Goal: Information Seeking & Learning: Learn about a topic

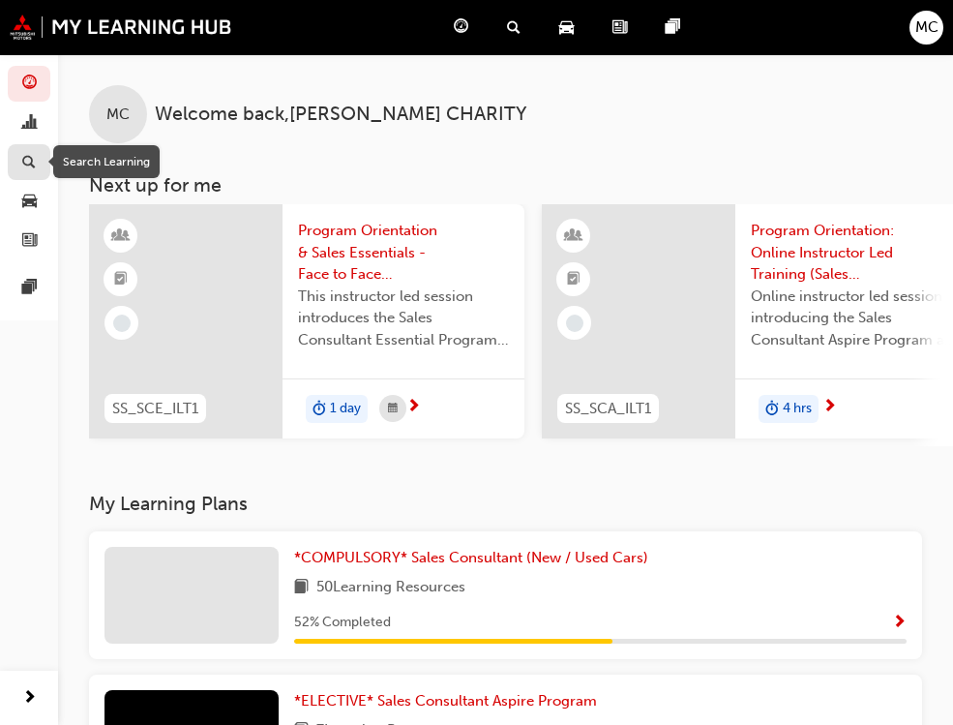
click at [17, 161] on div "button" at bounding box center [28, 162] width 23 height 24
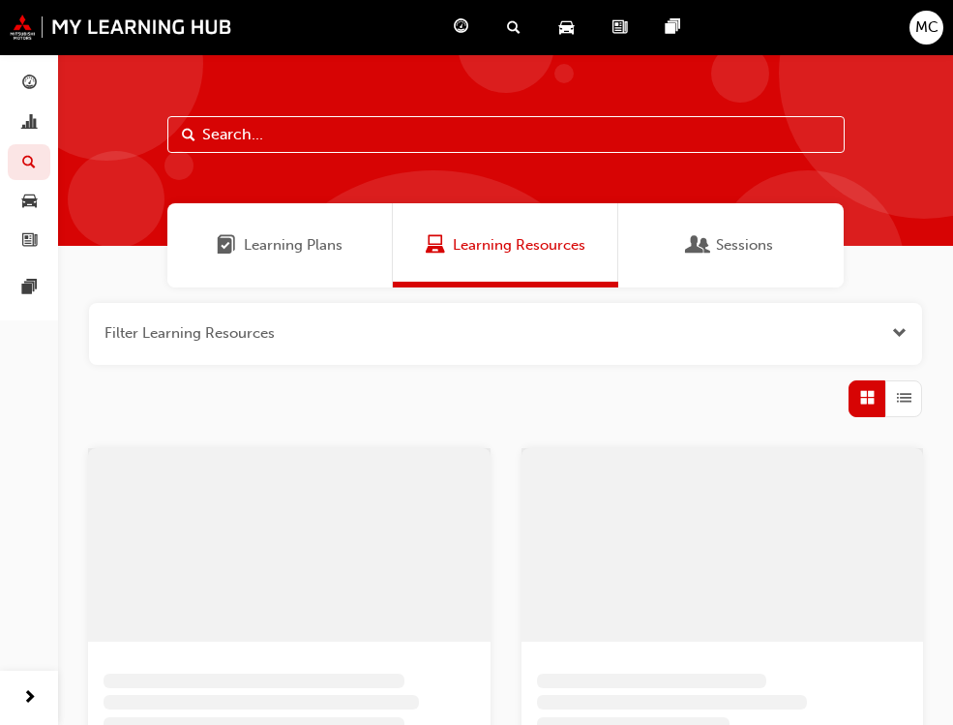
click at [357, 159] on div at bounding box center [505, 150] width 895 height 192
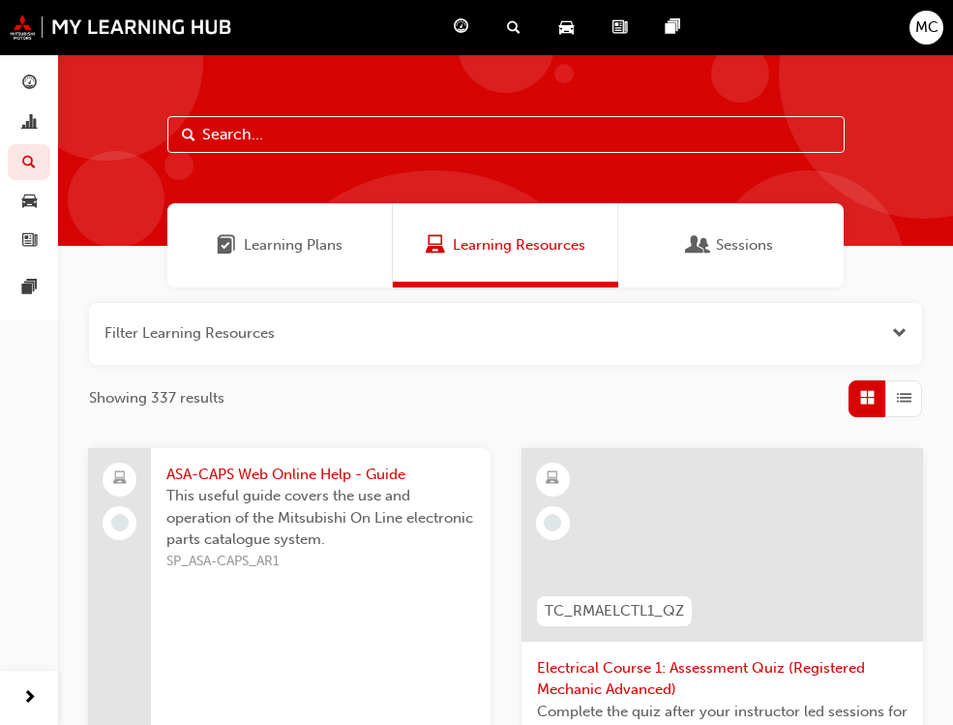
click at [363, 143] on input "text" at bounding box center [505, 134] width 677 height 37
type input "parts"
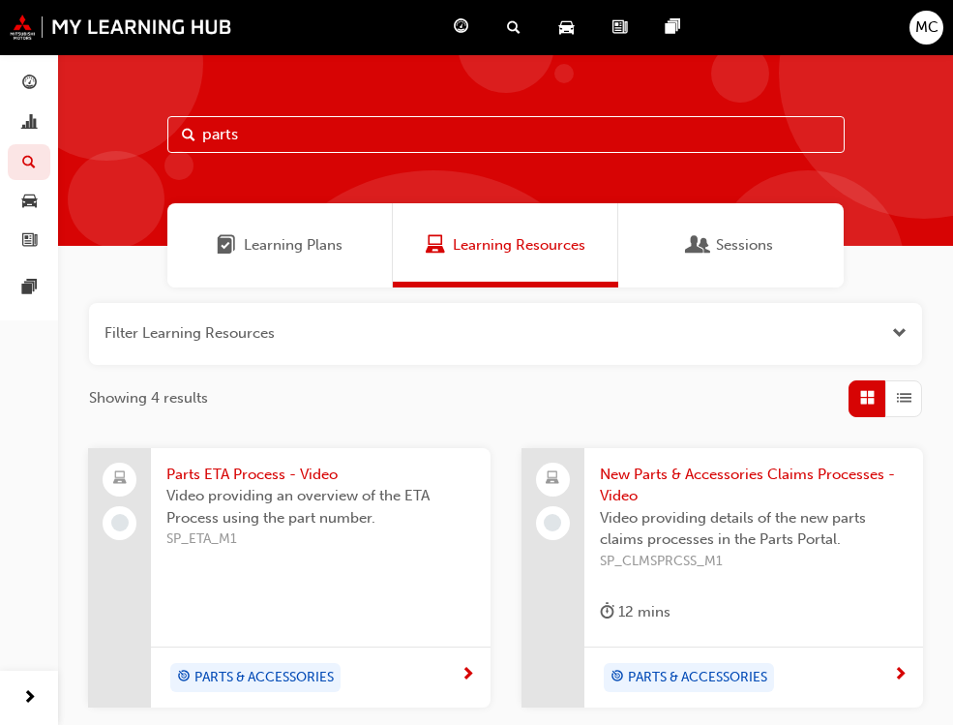
click at [257, 270] on div "Learning Plans" at bounding box center [280, 245] width 226 height 84
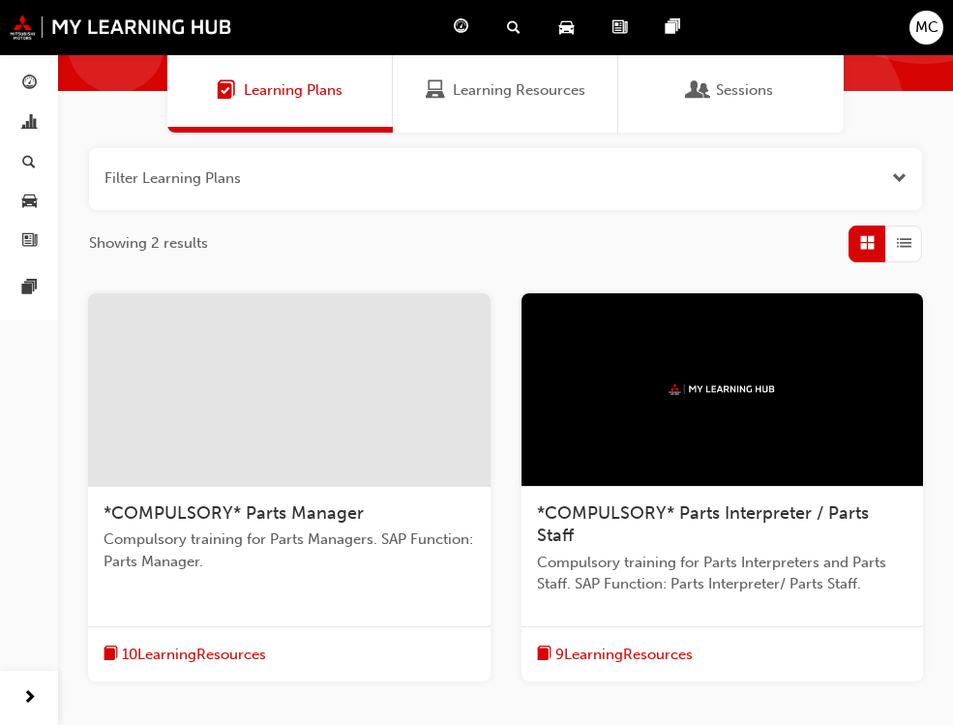
scroll to position [194, 0]
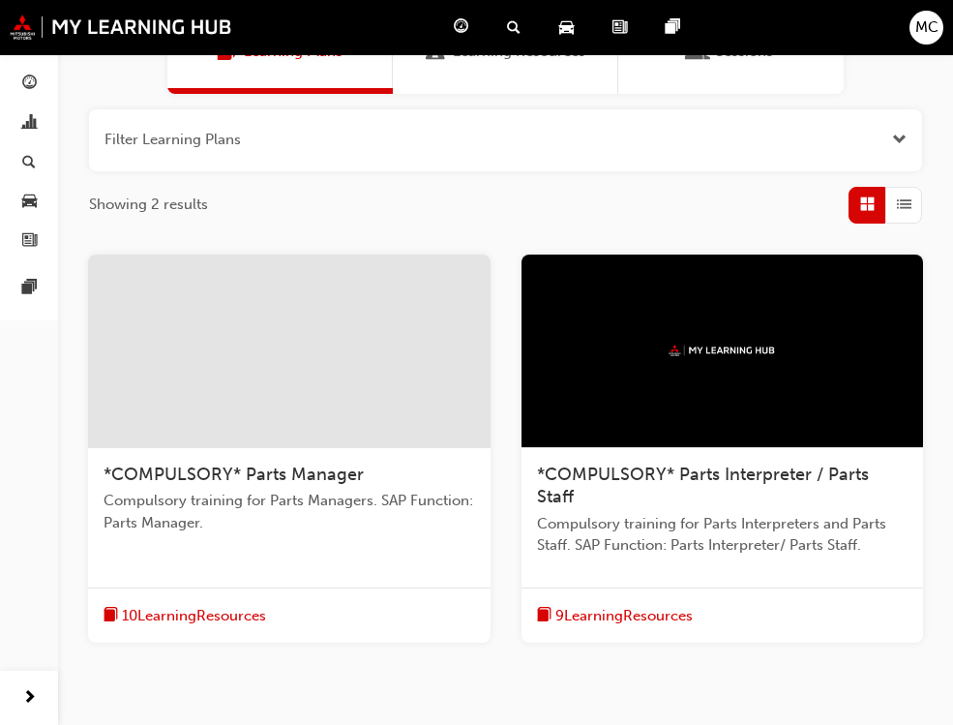
click at [267, 477] on span "*COMPULSORY* Parts Manager" at bounding box center [234, 474] width 260 height 21
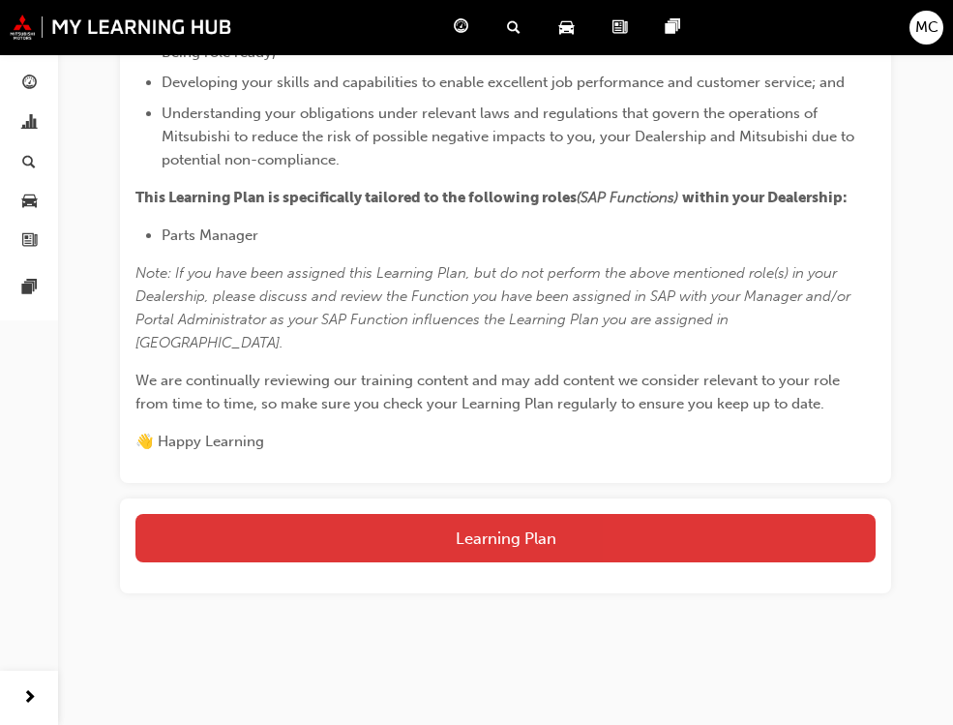
scroll to position [581, 0]
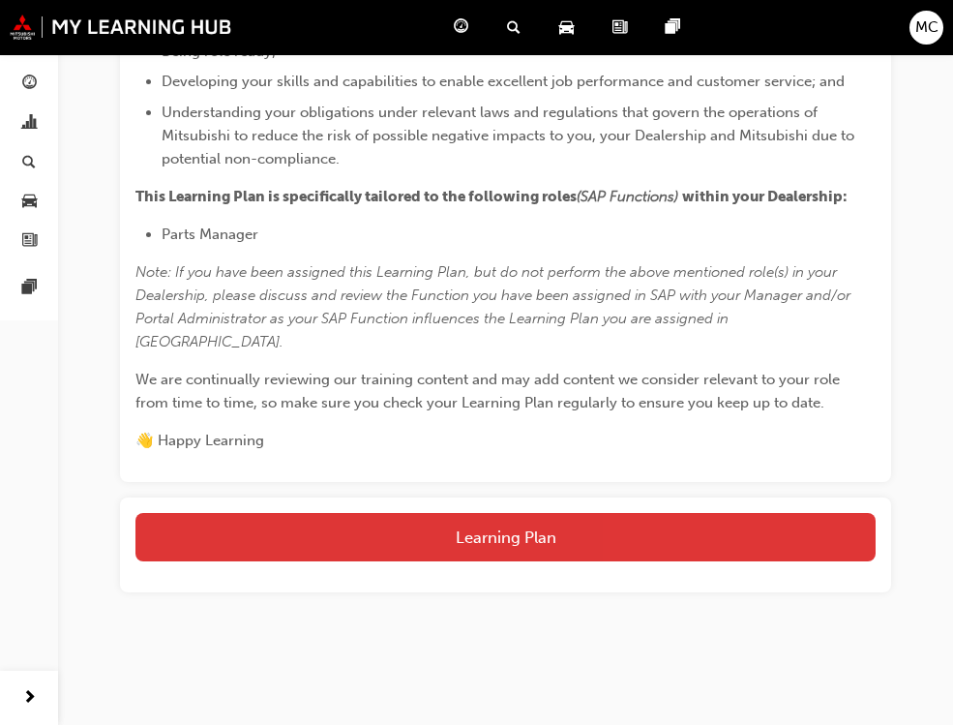
click at [509, 526] on button "Learning Plan" at bounding box center [505, 537] width 740 height 48
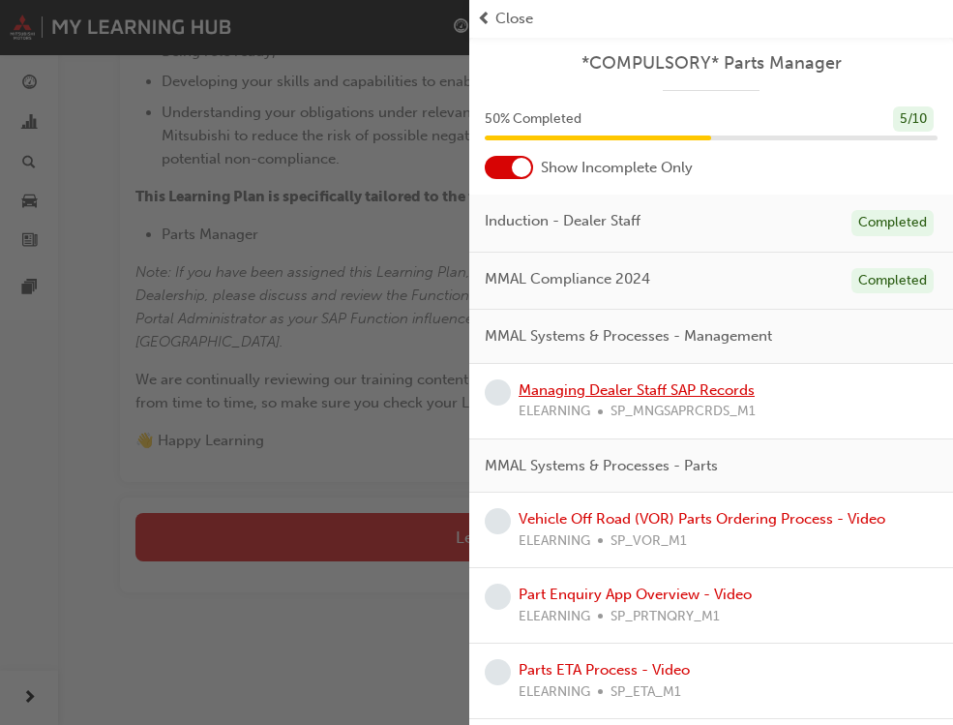
click at [718, 392] on link "Managing Dealer Staff SAP Records" at bounding box center [637, 389] width 236 height 17
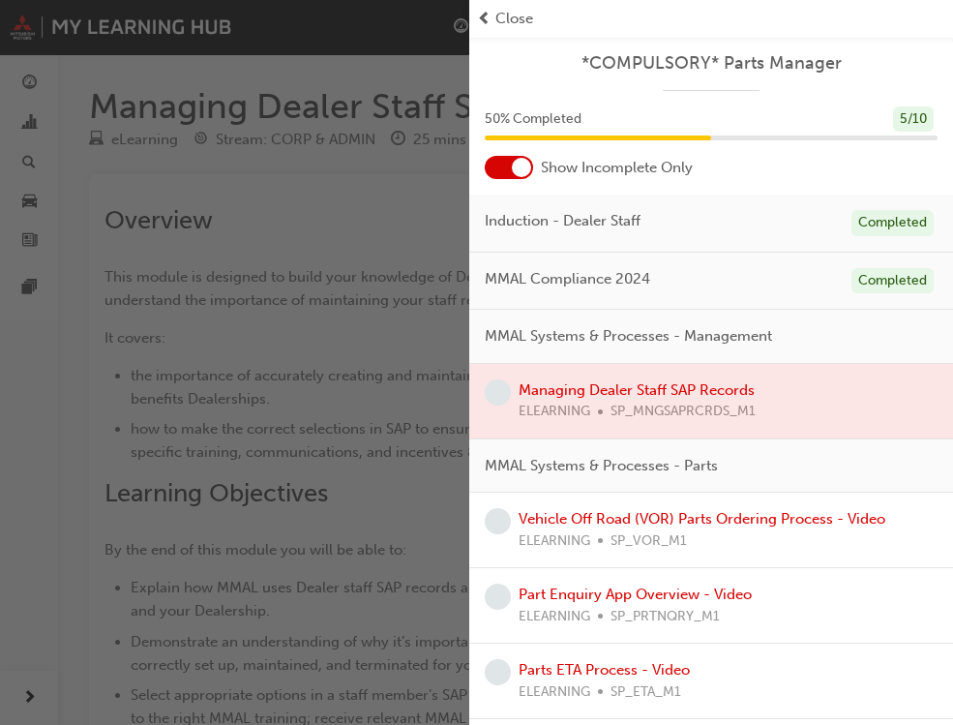
click at [708, 387] on div at bounding box center [711, 401] width 484 height 75
click at [749, 516] on link "Vehicle Off Road (VOR) Parts Ordering Process - Video" at bounding box center [702, 518] width 367 height 17
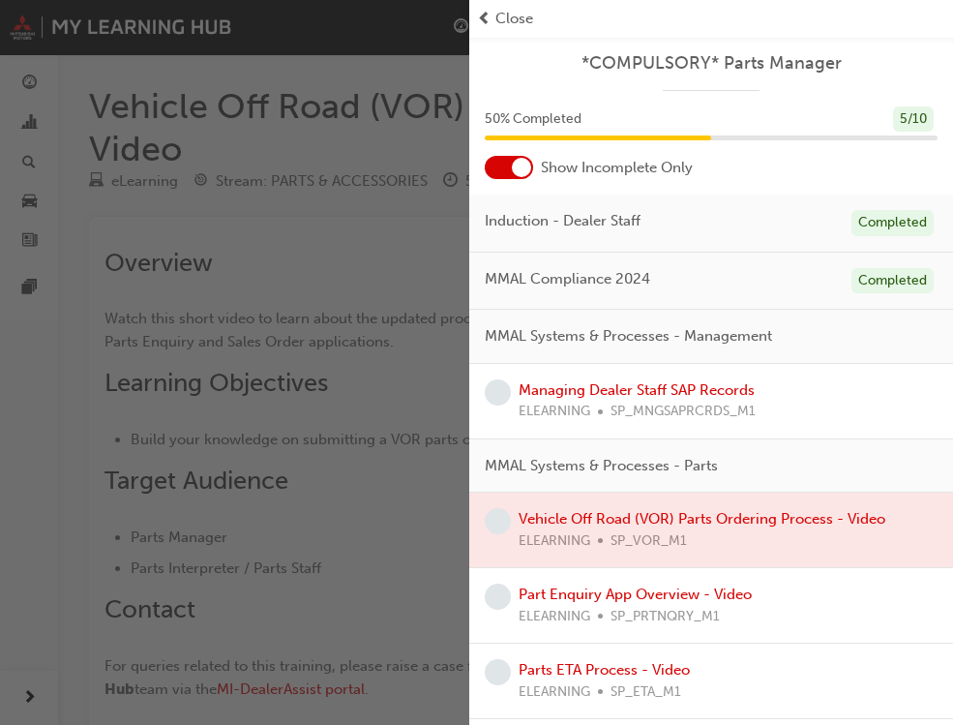
click at [361, 242] on div "button" at bounding box center [234, 362] width 469 height 725
click at [501, 16] on span "Close" at bounding box center [515, 19] width 38 height 22
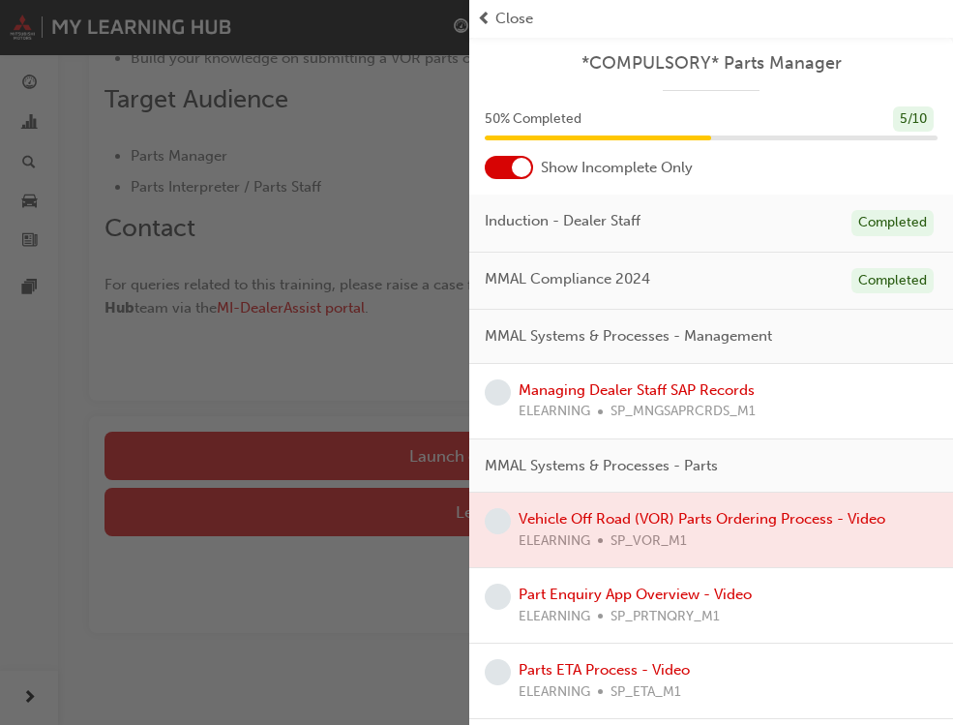
scroll to position [415, 0]
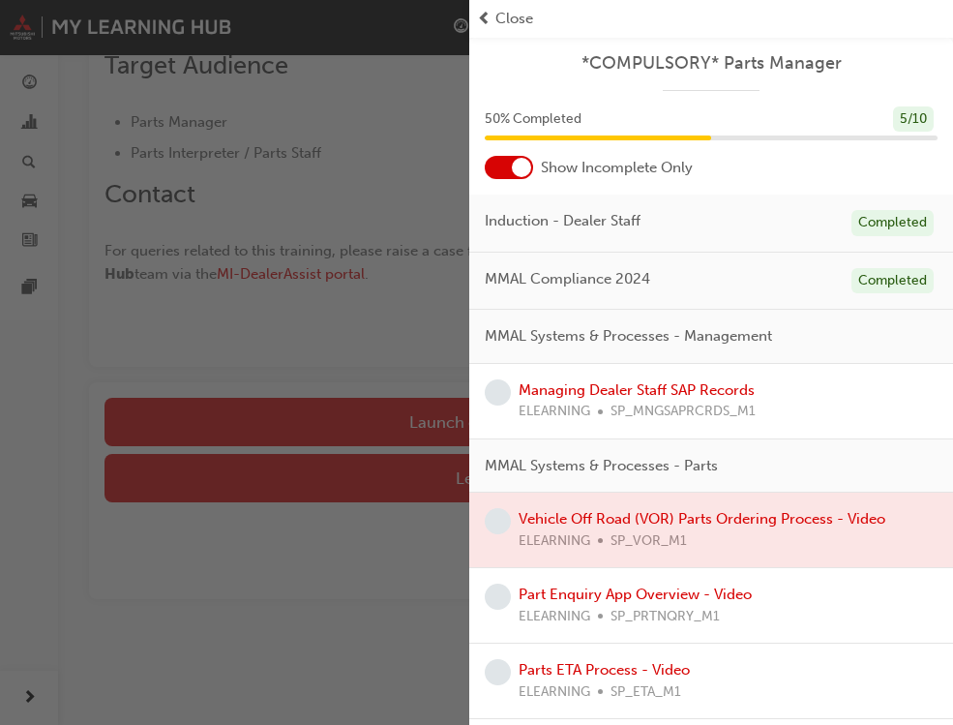
click at [501, 21] on span "Close" at bounding box center [515, 19] width 38 height 22
click at [494, 19] on div "Close" at bounding box center [711, 19] width 468 height 22
click at [475, 16] on div "Close" at bounding box center [711, 19] width 484 height 38
click at [466, 16] on div "button" at bounding box center [234, 362] width 469 height 725
drag, startPoint x: 420, startPoint y: 124, endPoint x: 418, endPoint y: 274, distance: 150.0
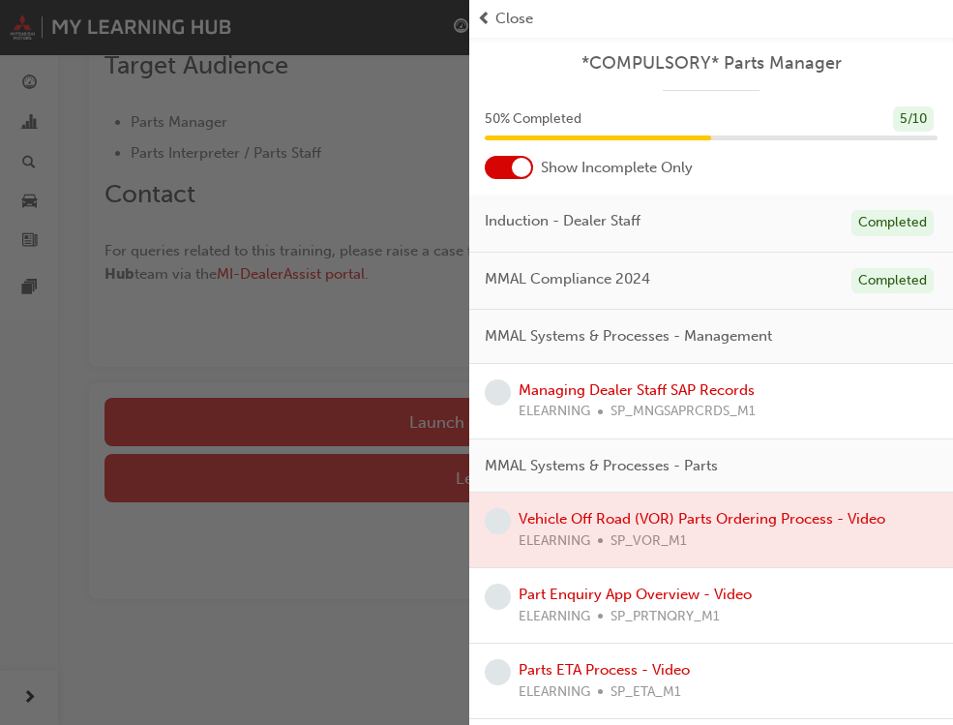
click at [418, 195] on div "button" at bounding box center [234, 362] width 469 height 725
click at [413, 409] on div "button" at bounding box center [234, 362] width 469 height 725
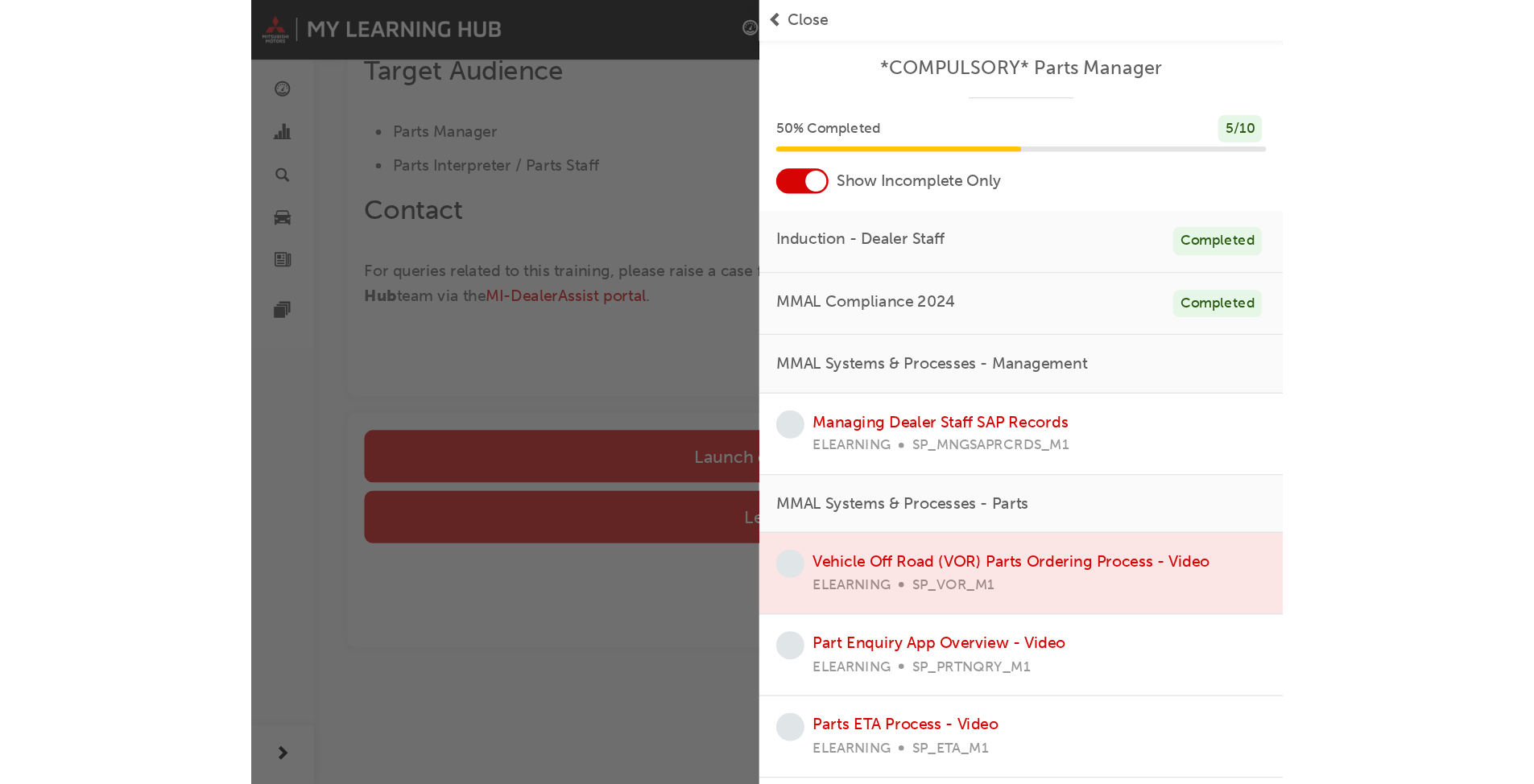
scroll to position [53, 0]
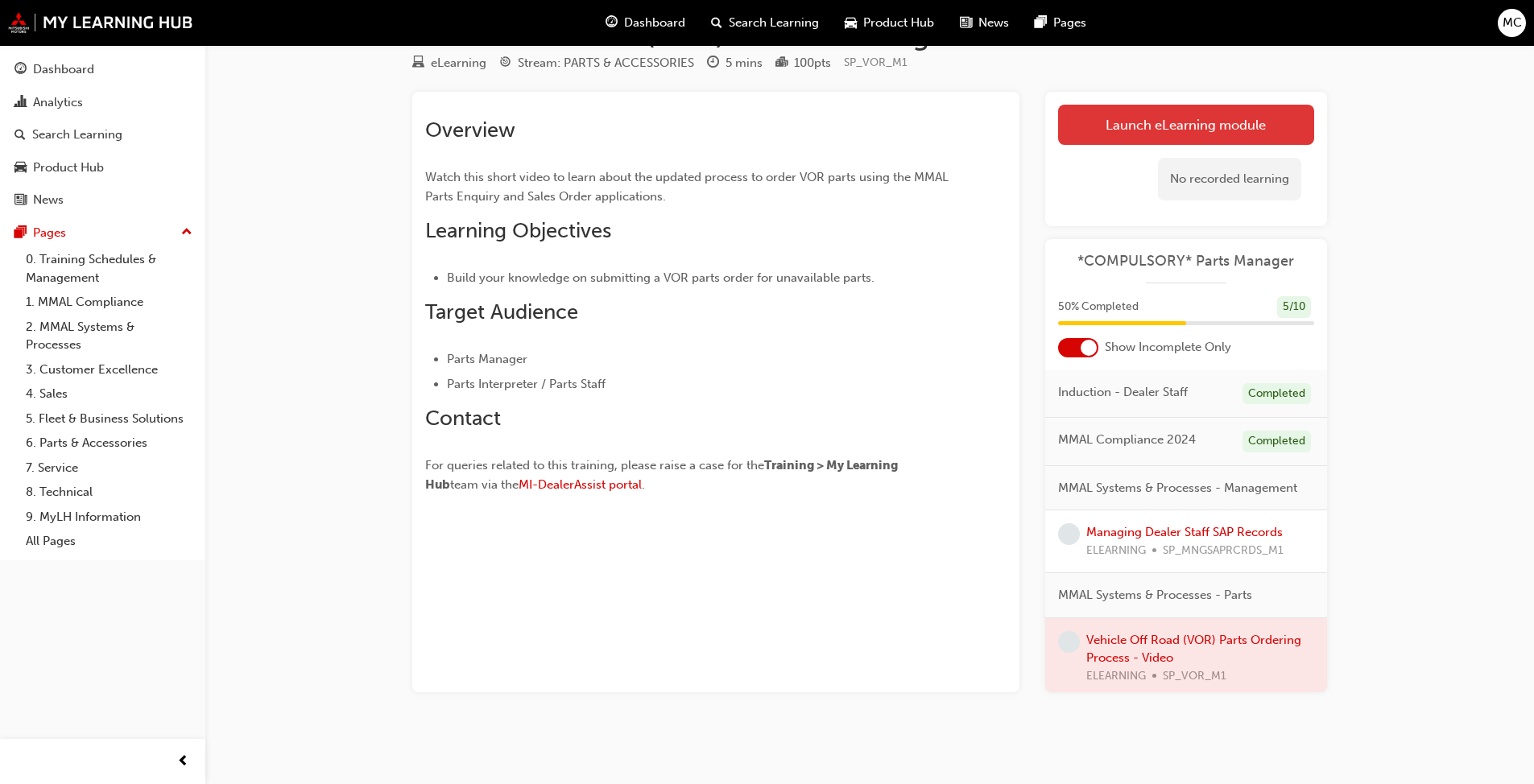
click at [804, 121] on link "Launch eLearning module" at bounding box center [1186, 125] width 256 height 40
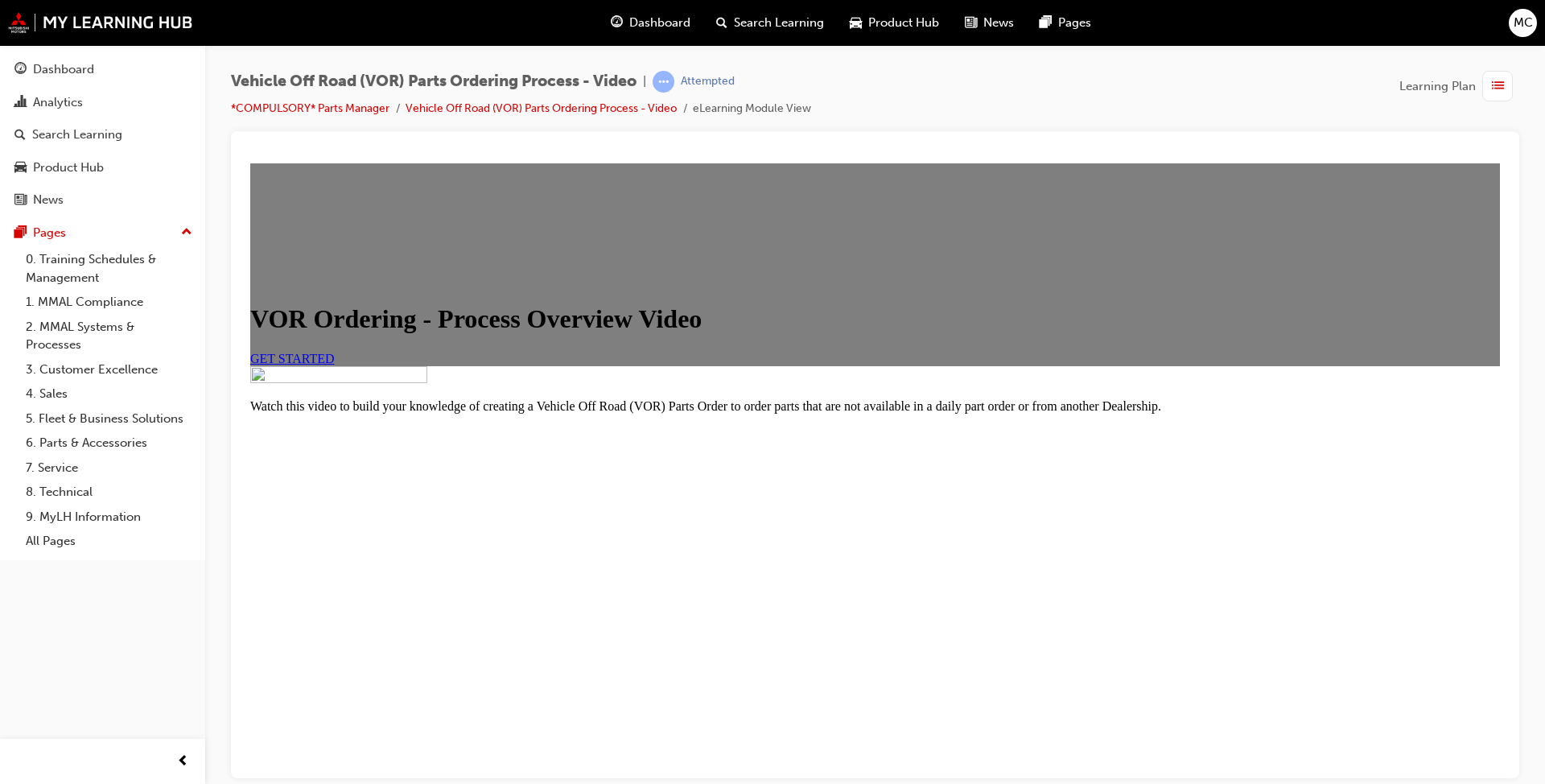
click at [335, 364] on span "GET STARTED" at bounding box center [293, 357] width 85 height 13
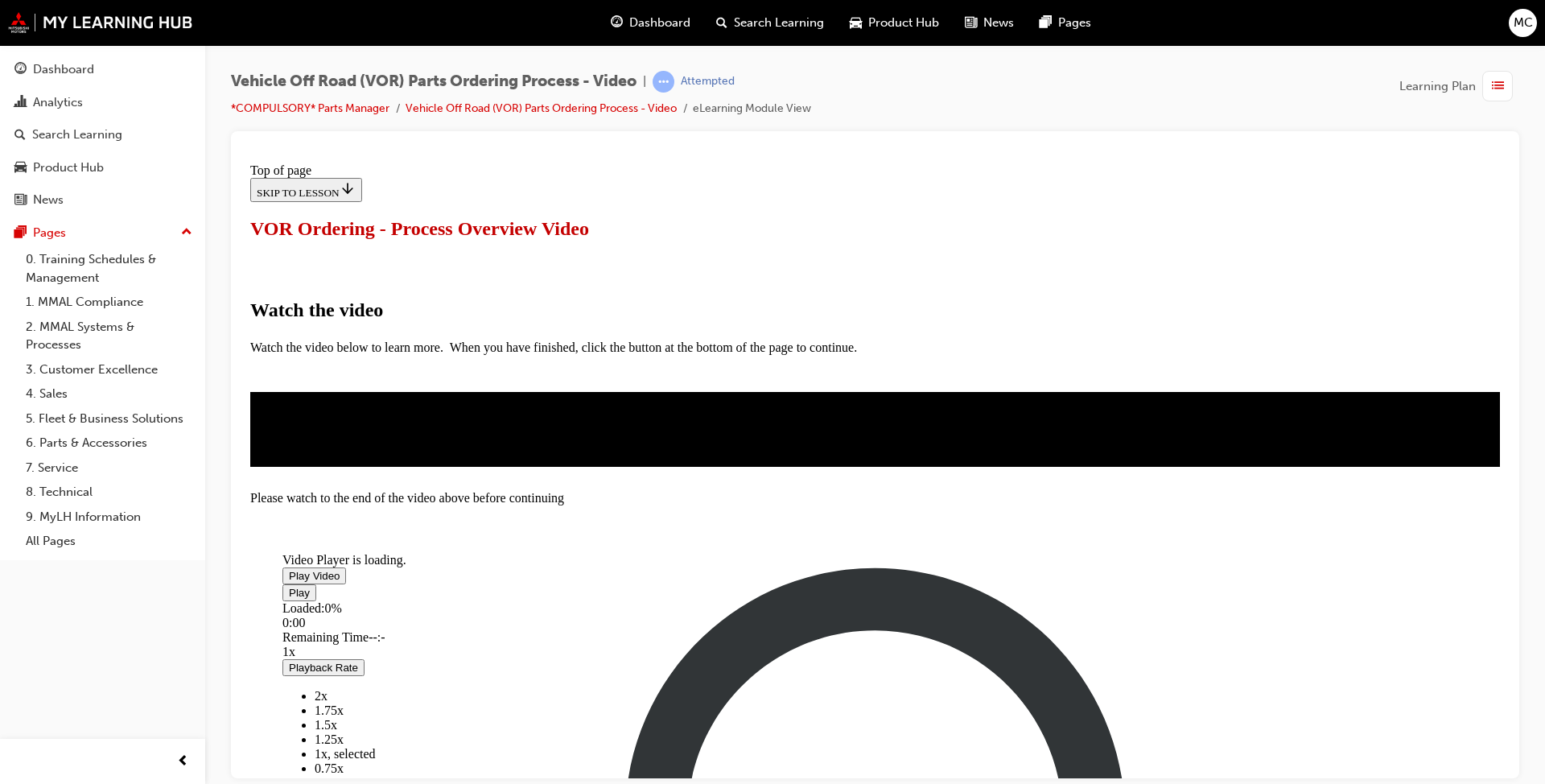
click at [289, 569] on span "Video player" at bounding box center [289, 574] width 0 height 12
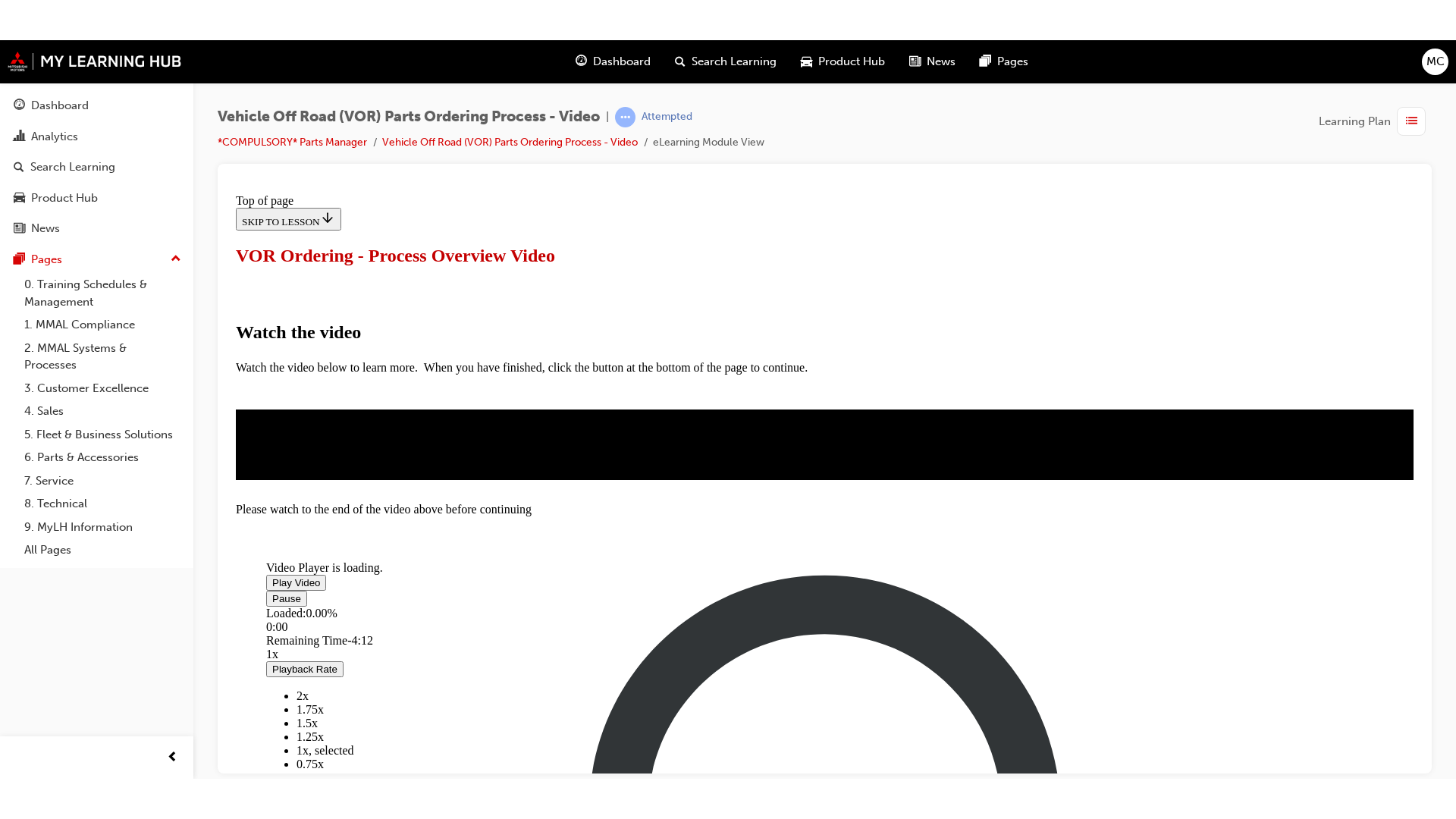
scroll to position [226, 0]
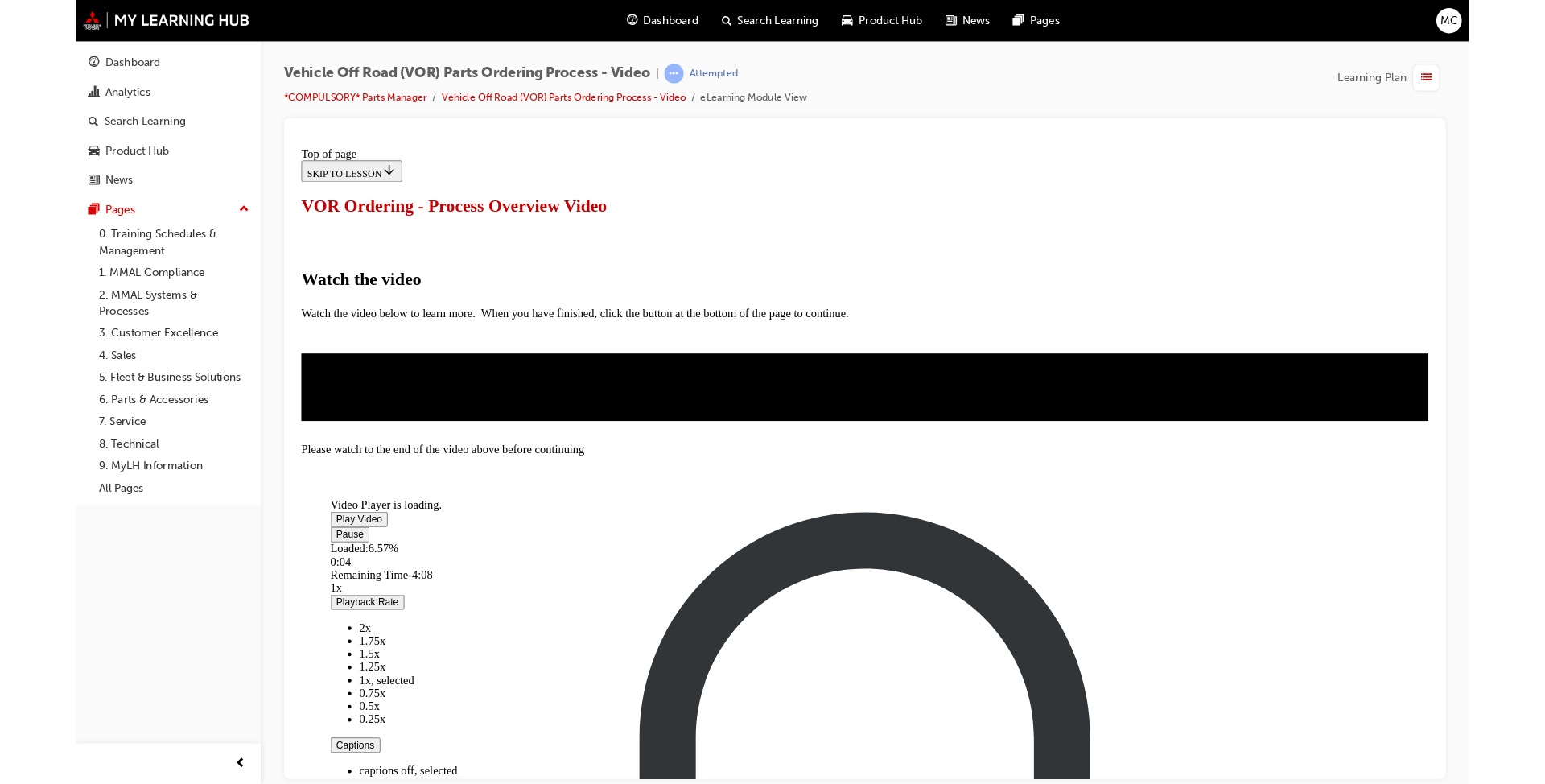
scroll to position [82, 0]
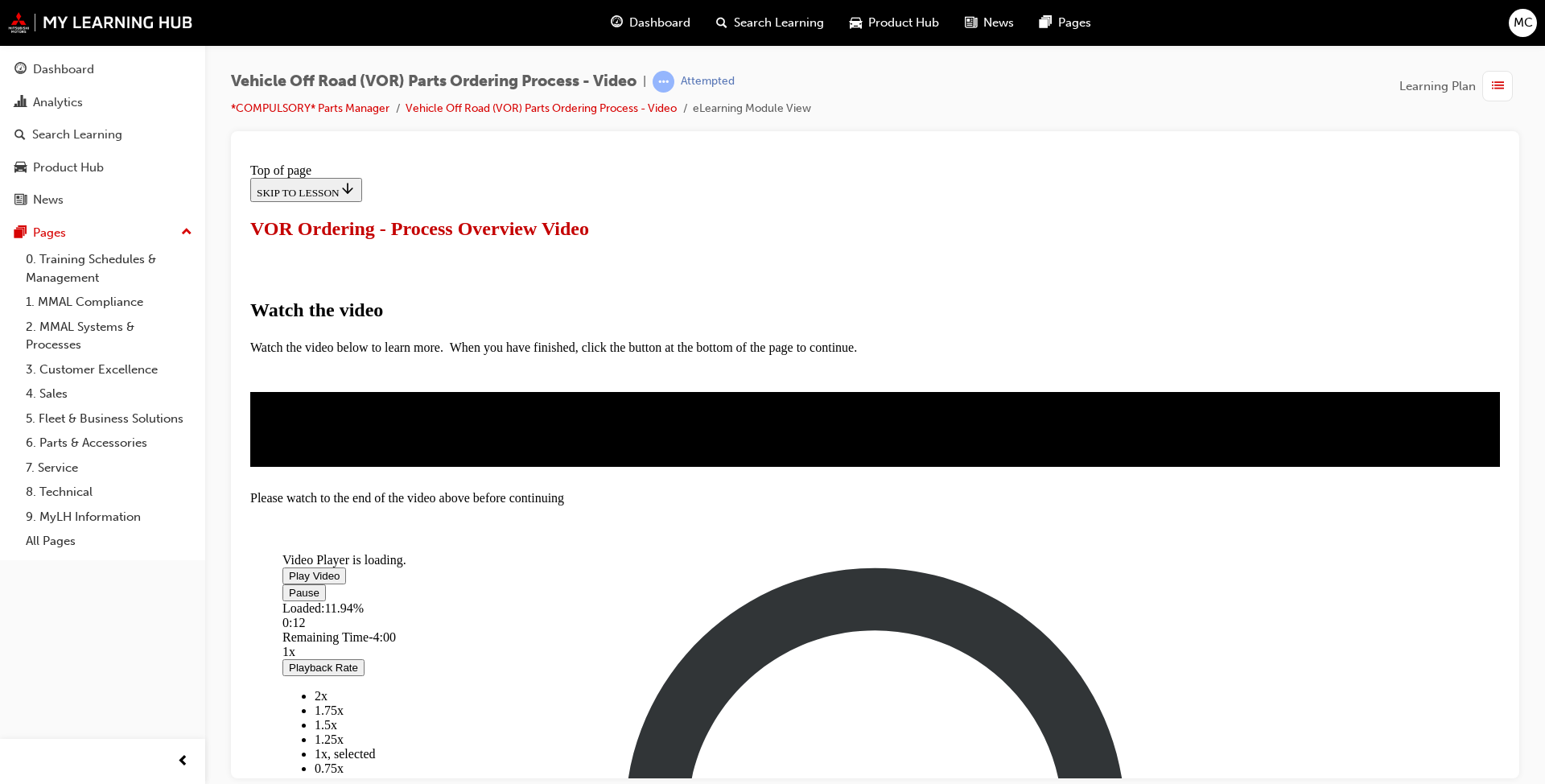
click at [804, 255] on div "Watch the video Watch the video below to learn more. When you have finished, cl…" at bounding box center [875, 323] width 1250 height 136
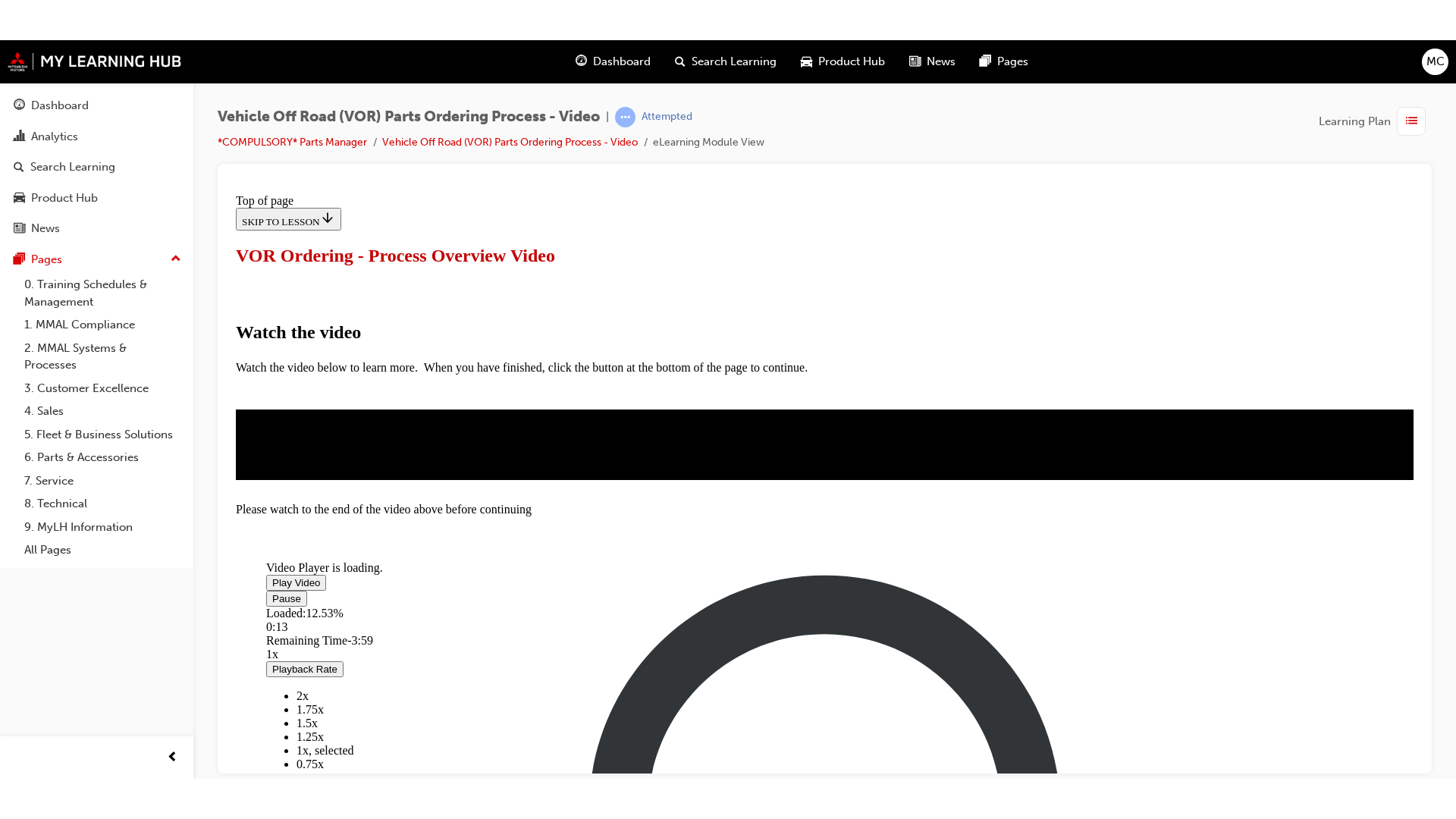
scroll to position [311, 0]
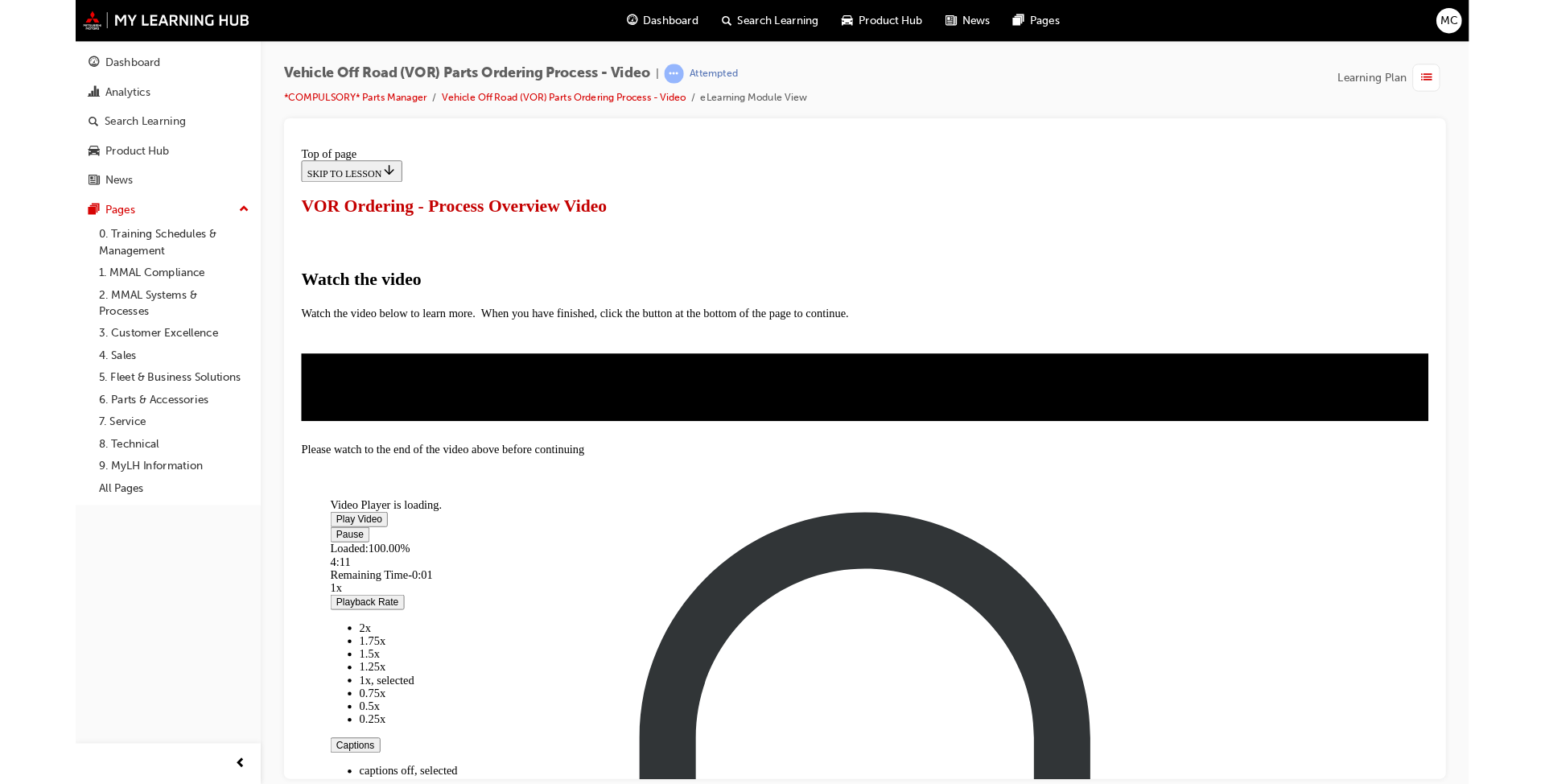
scroll to position [80, 0]
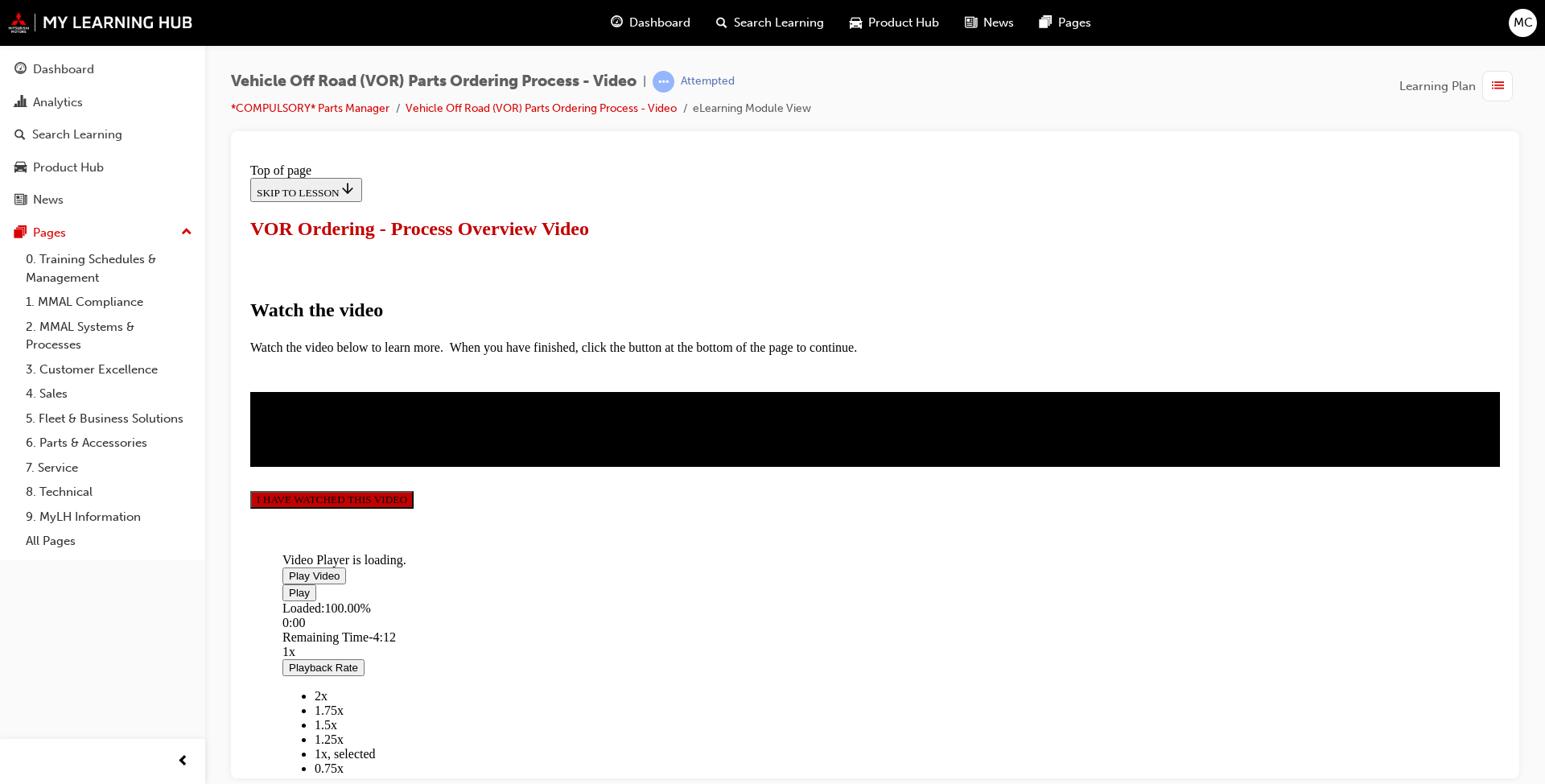
click at [804, 298] on p "Watch the video" at bounding box center [875, 309] width 1250 height 22
click at [413, 508] on button "I HAVE WATCHED THIS VIDEO" at bounding box center [332, 498] width 163 height 17
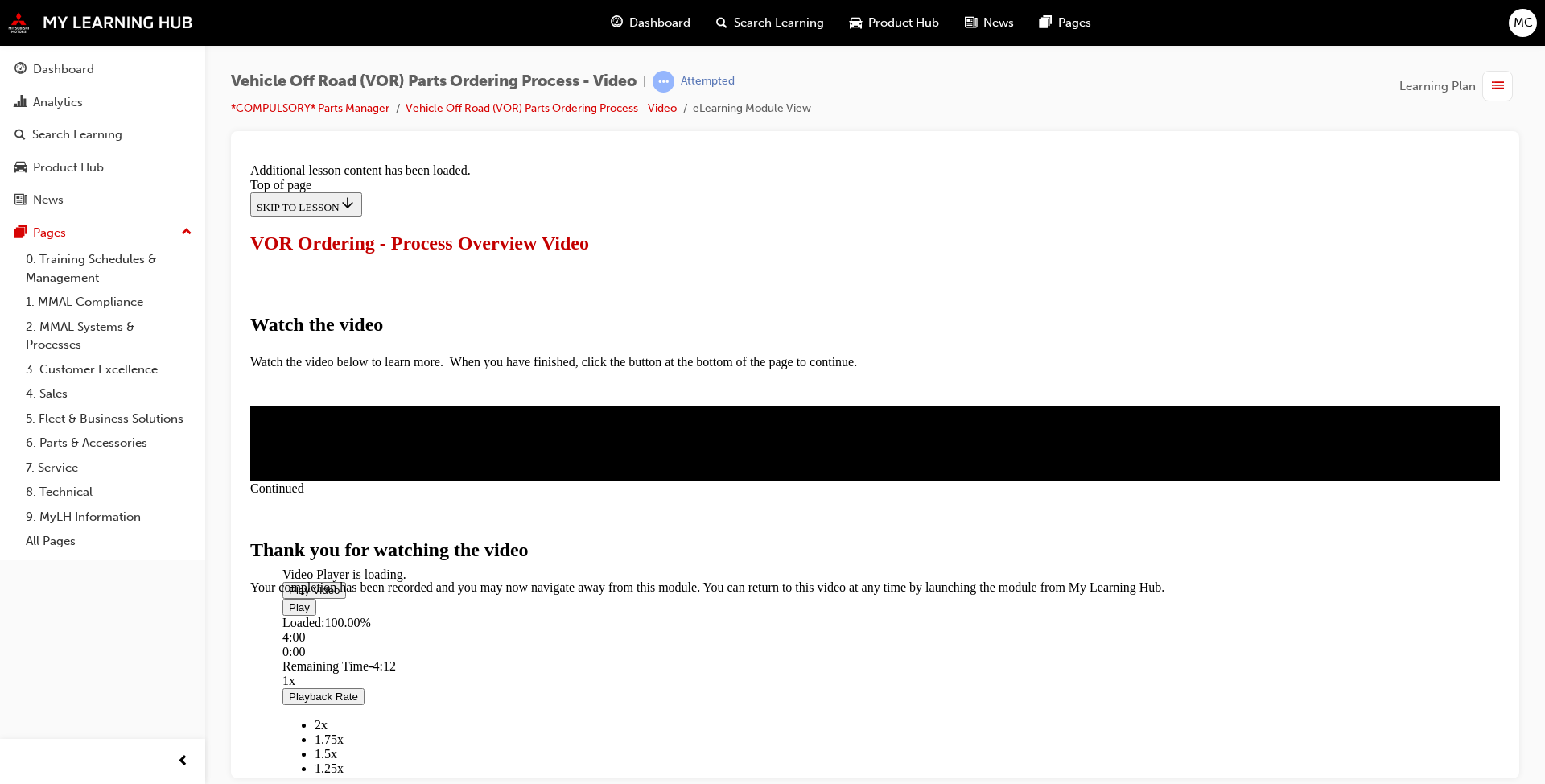
scroll to position [461, 0]
click at [349, 602] on span "CLOSE MODULE" at bounding box center [299, 662] width 99 height 13
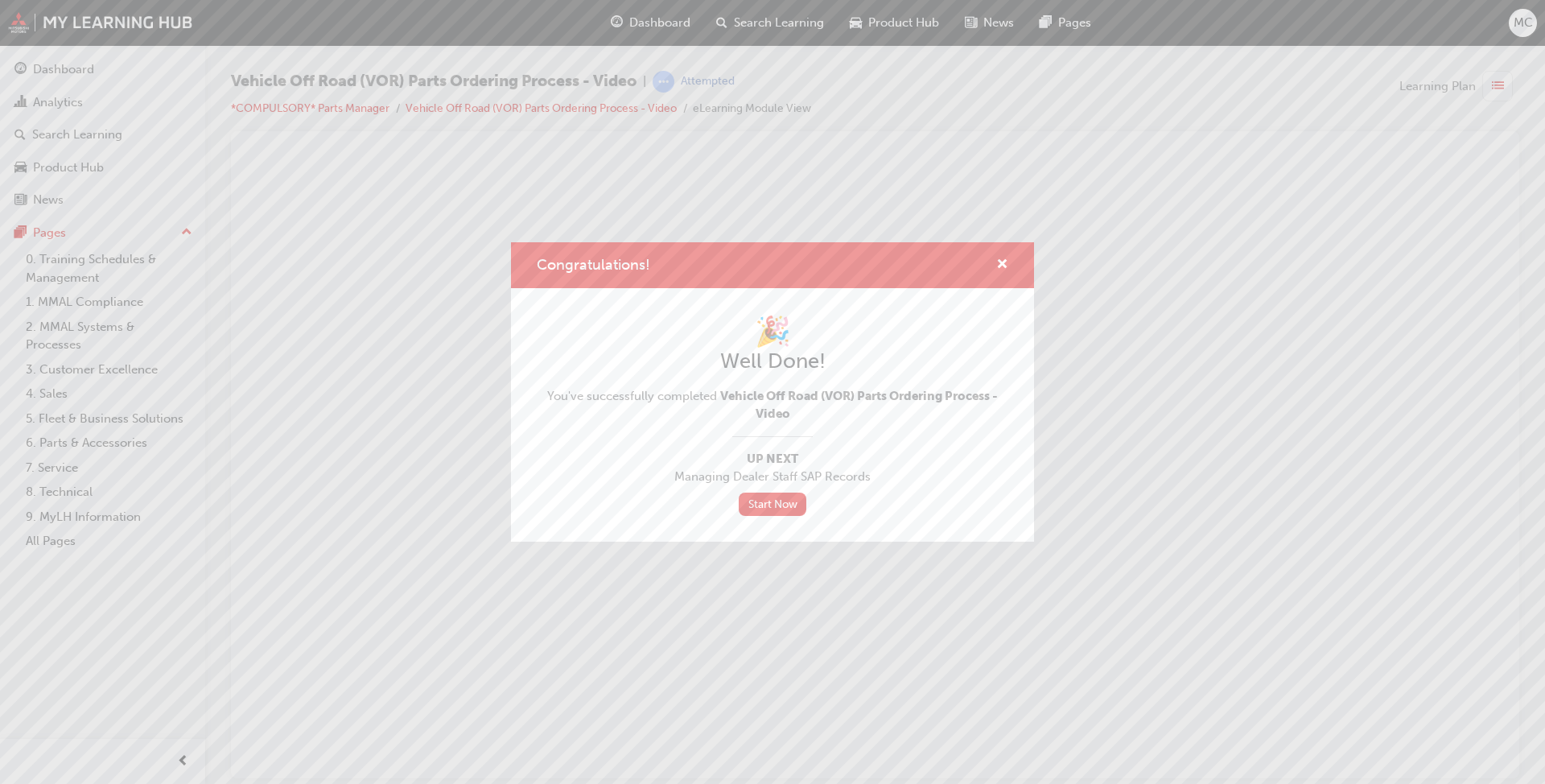
scroll to position [0, 0]
click at [771, 504] on link "Start Now" at bounding box center [772, 504] width 67 height 23
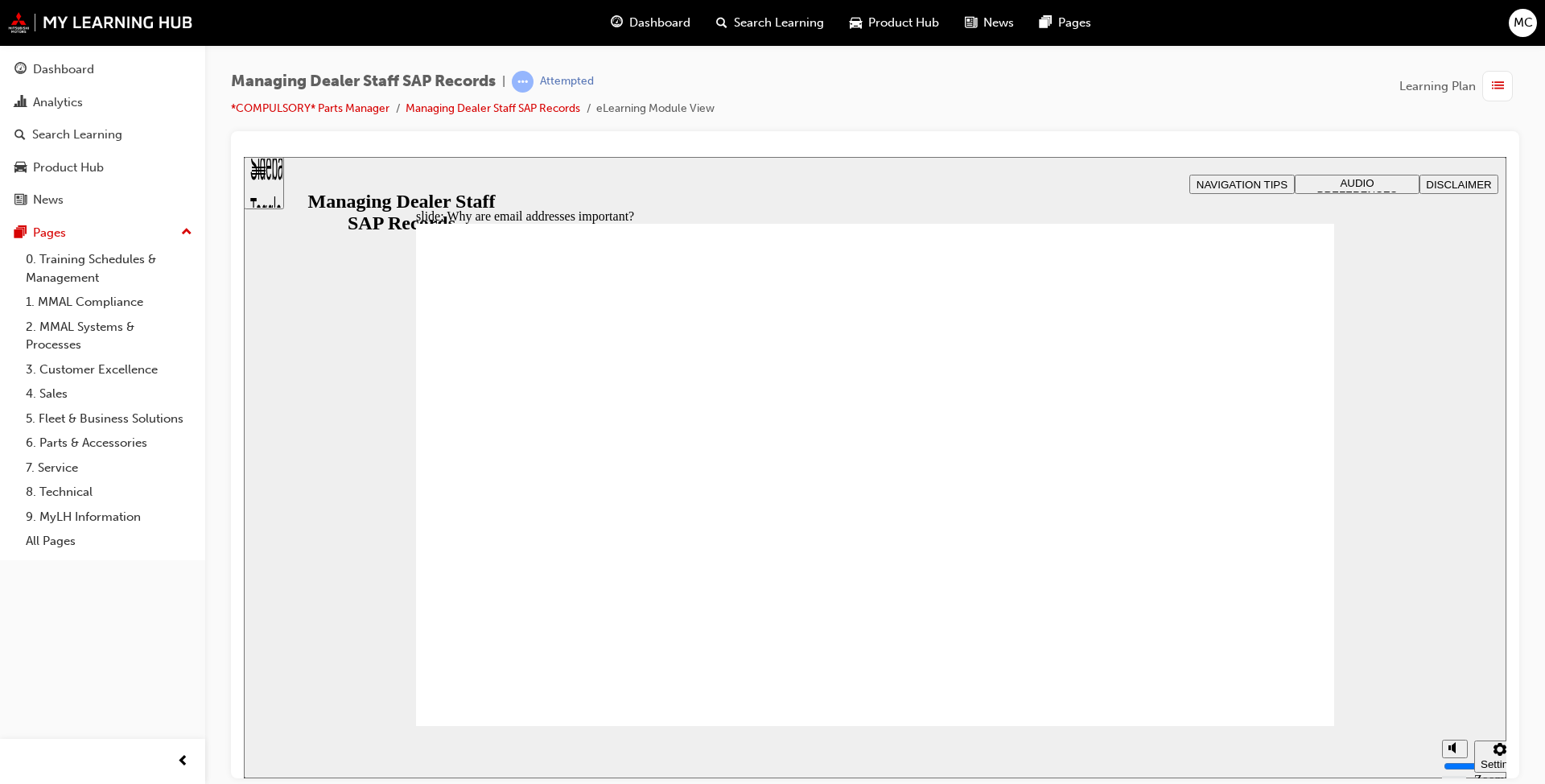
drag, startPoint x: 1200, startPoint y: 381, endPoint x: 1047, endPoint y: 381, distance: 153.0
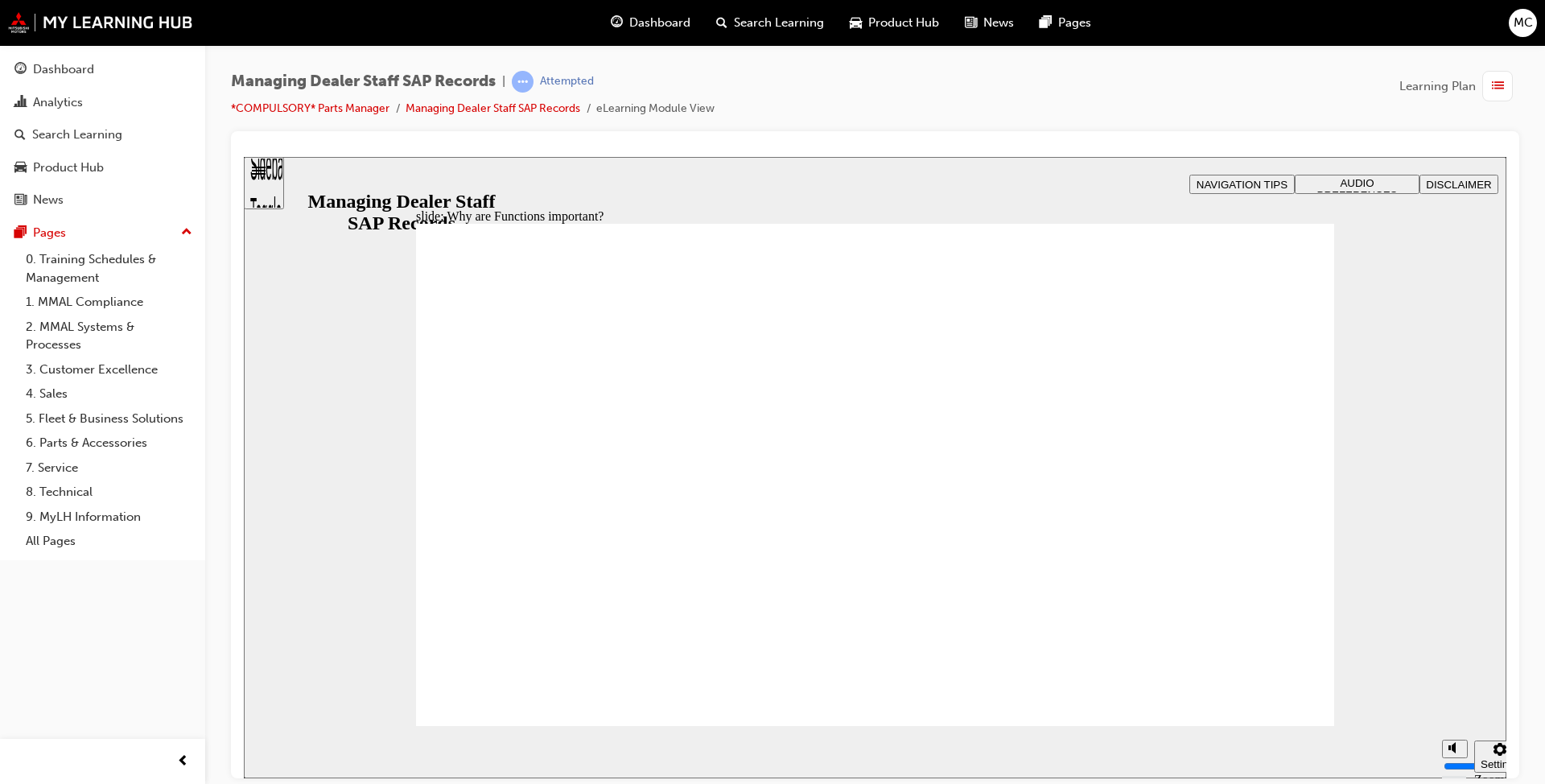
drag, startPoint x: 1278, startPoint y: 255, endPoint x: 1290, endPoint y: 248, distance: 13.9
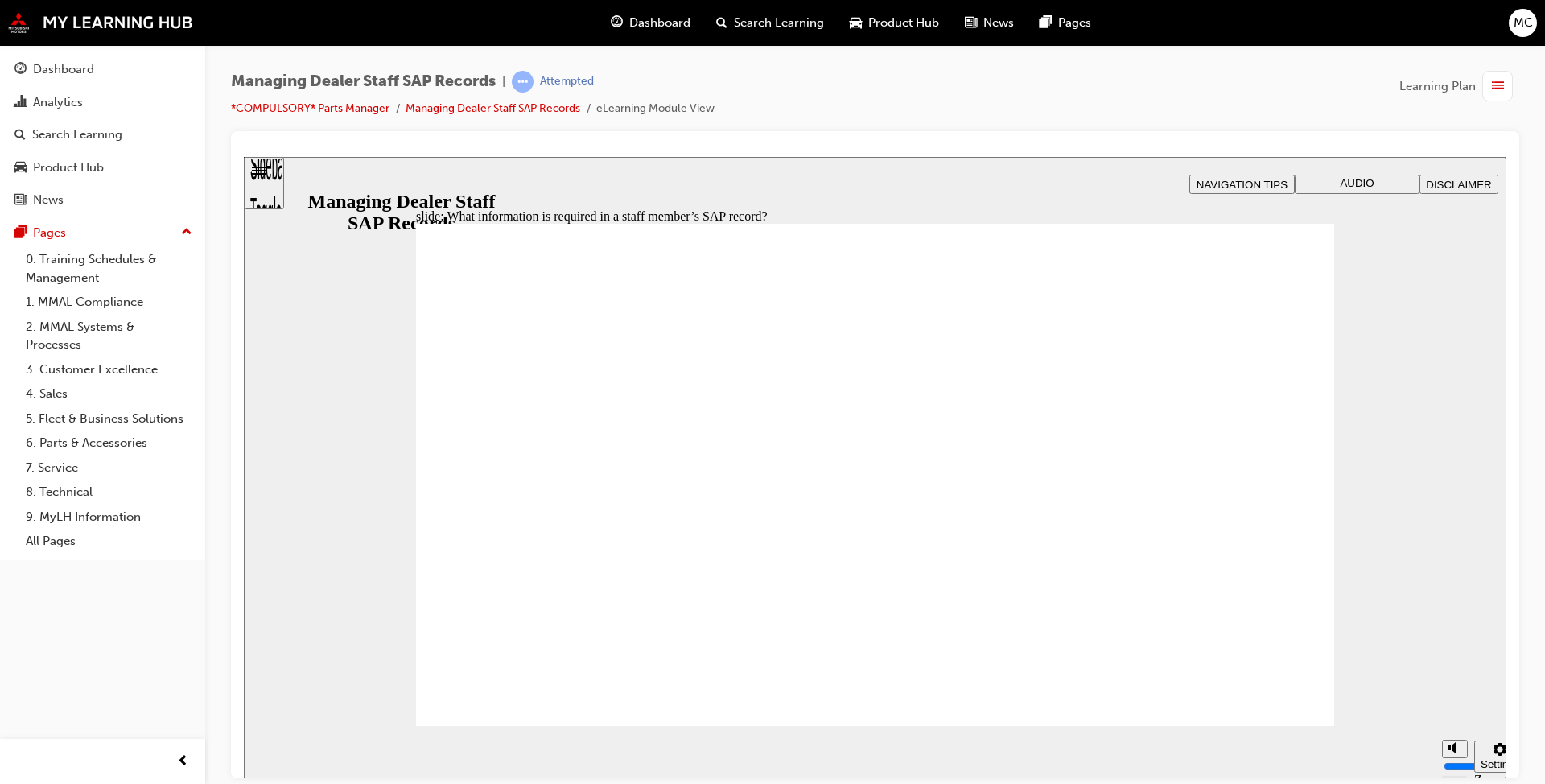
type input "0"
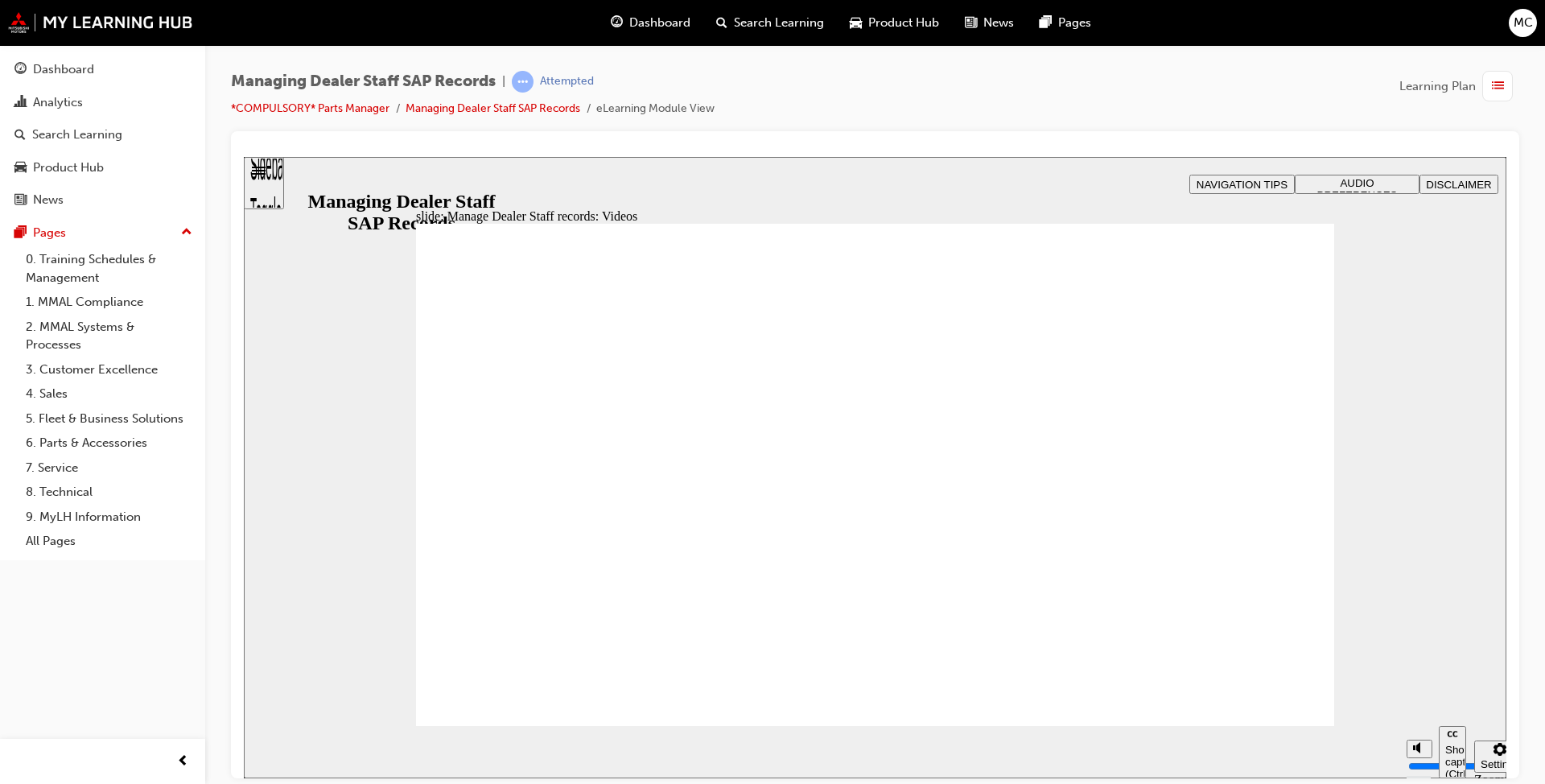
type input "0"
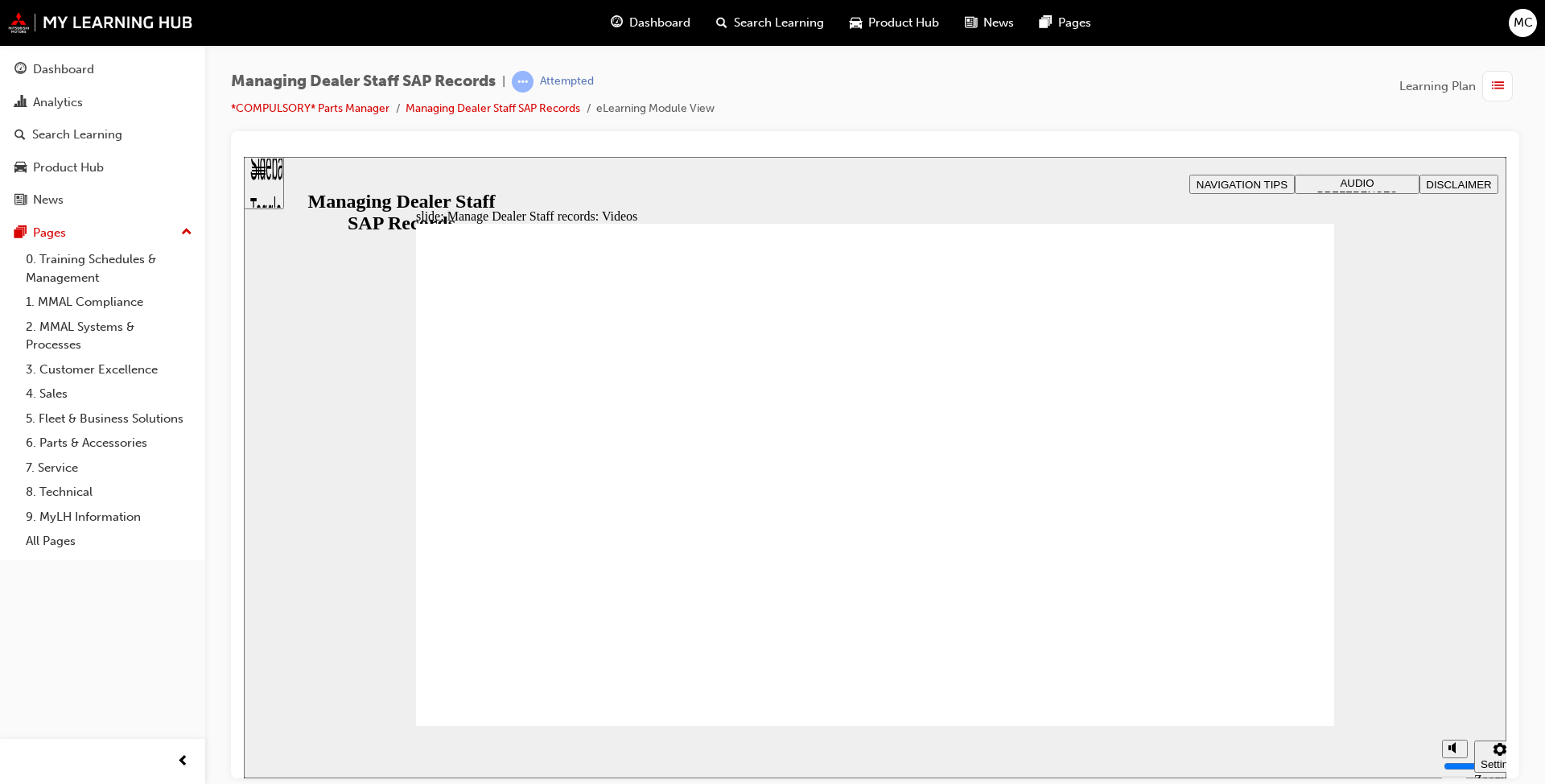
drag, startPoint x: 941, startPoint y: 607, endPoint x: 1085, endPoint y: 451, distance: 212.3
type input "0"
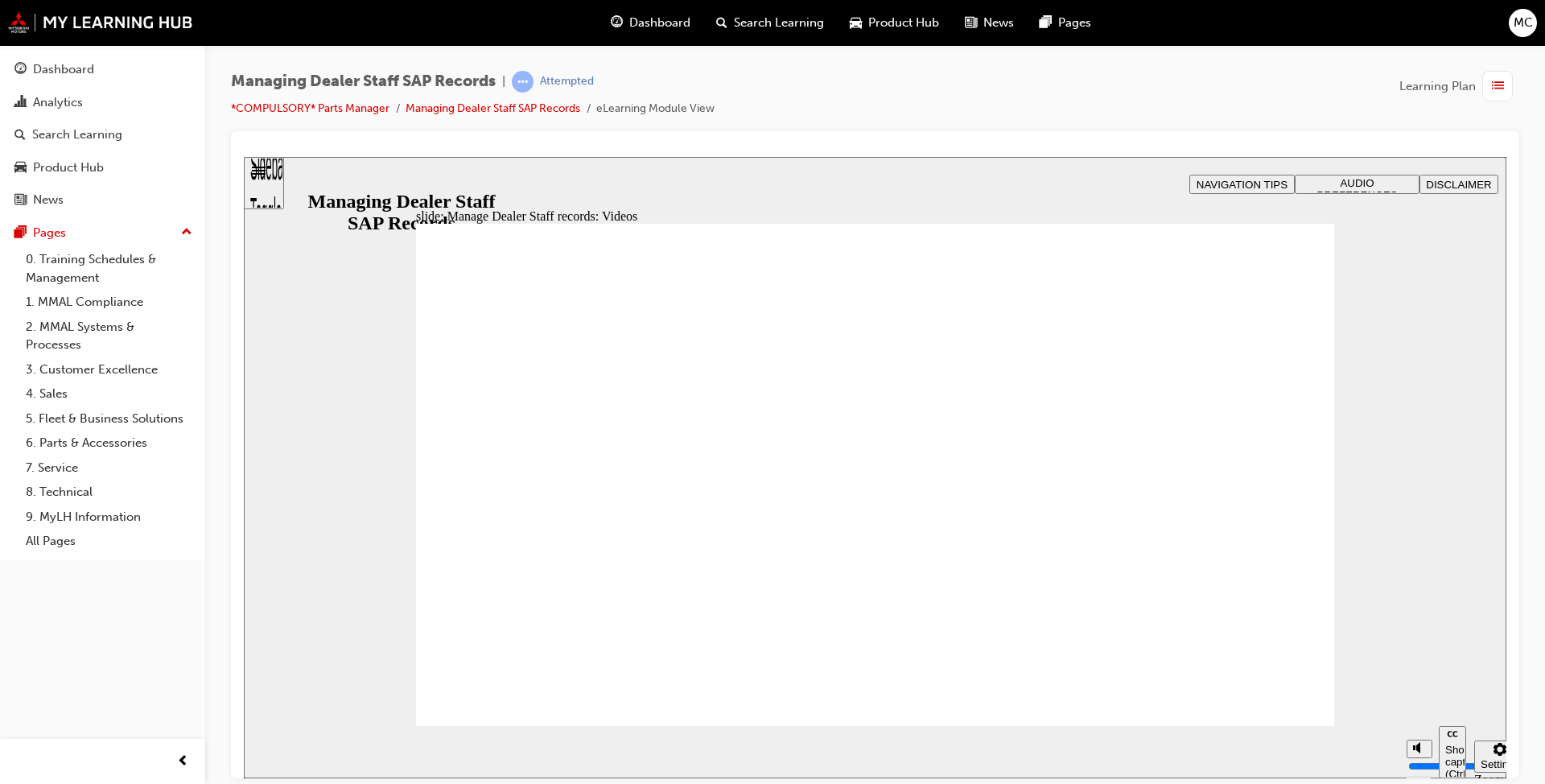
type input "0"
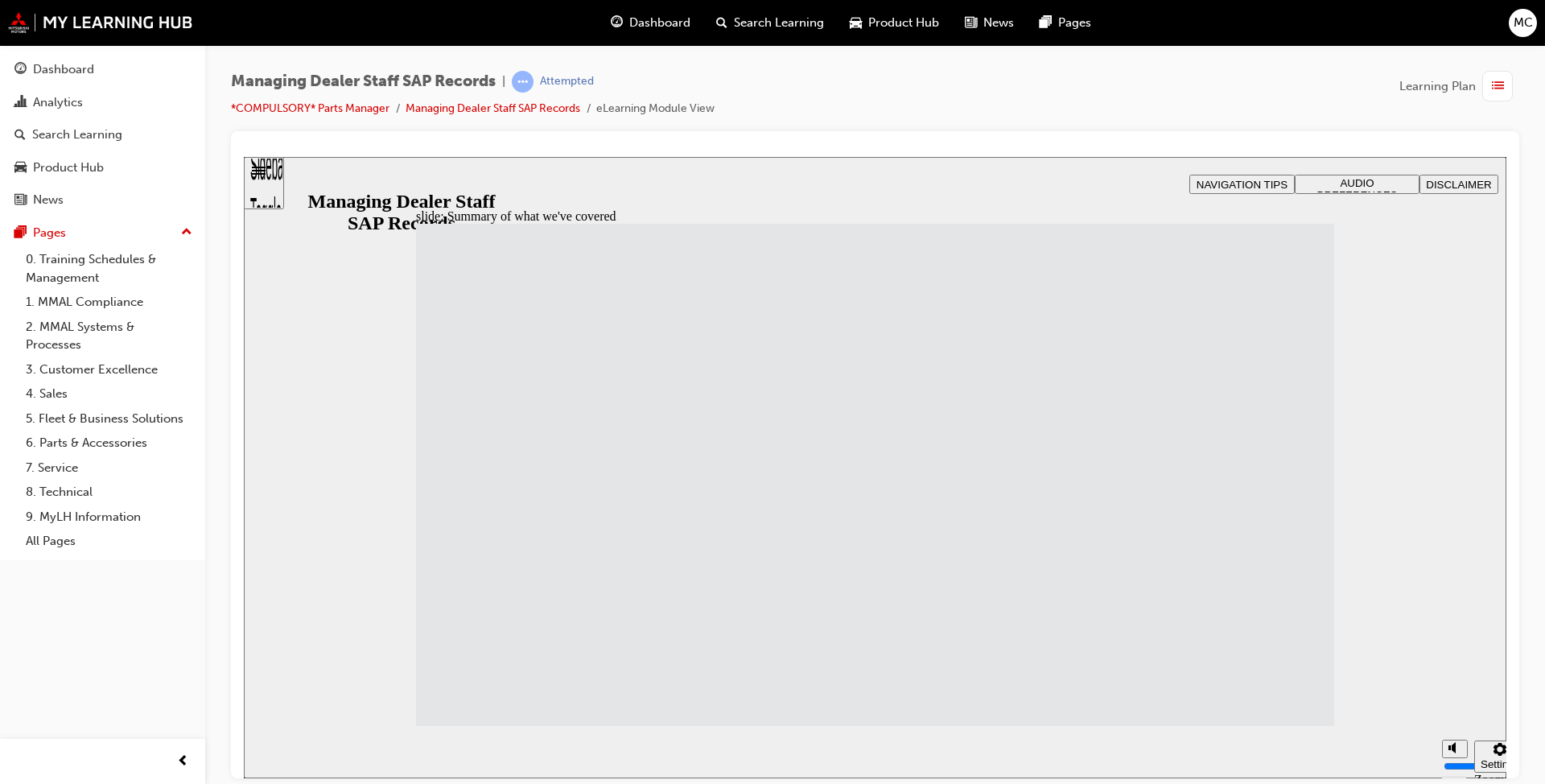
drag, startPoint x: 588, startPoint y: 643, endPoint x: 747, endPoint y: 644, distance: 159.0
